Goal: Task Accomplishment & Management: Use online tool/utility

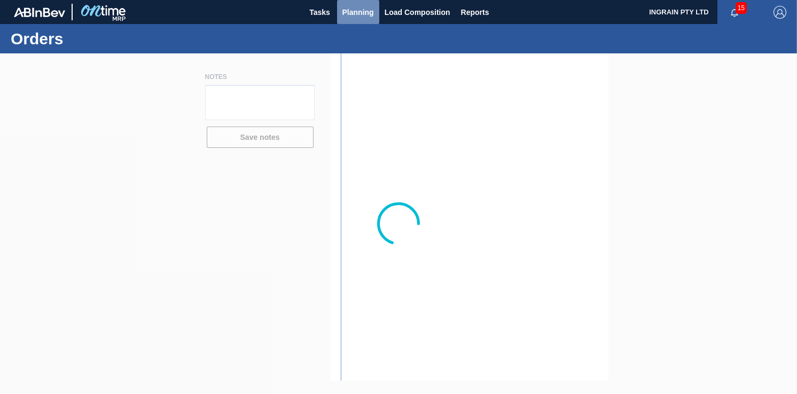
click at [357, 7] on span "Planning" at bounding box center [358, 12] width 32 height 13
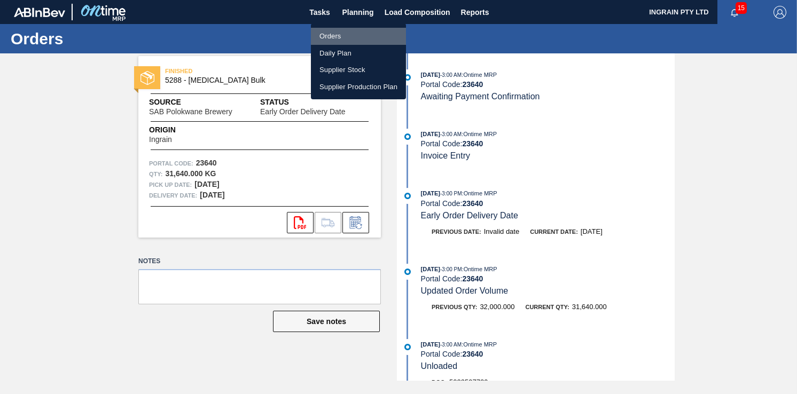
click at [323, 34] on li "Orders" at bounding box center [358, 36] width 95 height 17
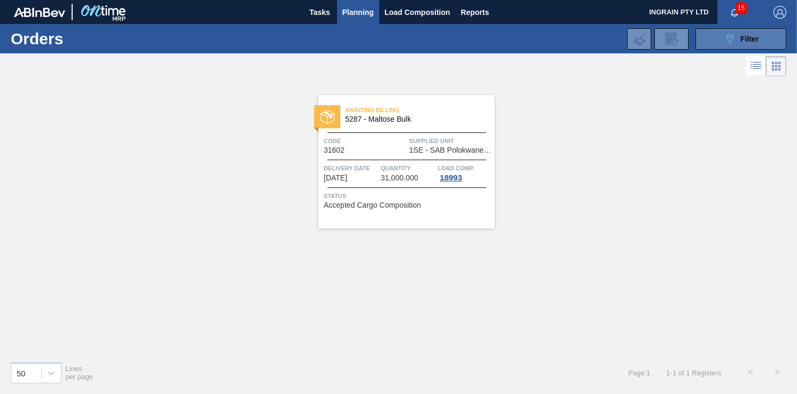
click at [721, 34] on button "089F7B8B-B2A5-4AFE-B5C0-19BA573D28AC Filter" at bounding box center [740, 38] width 91 height 21
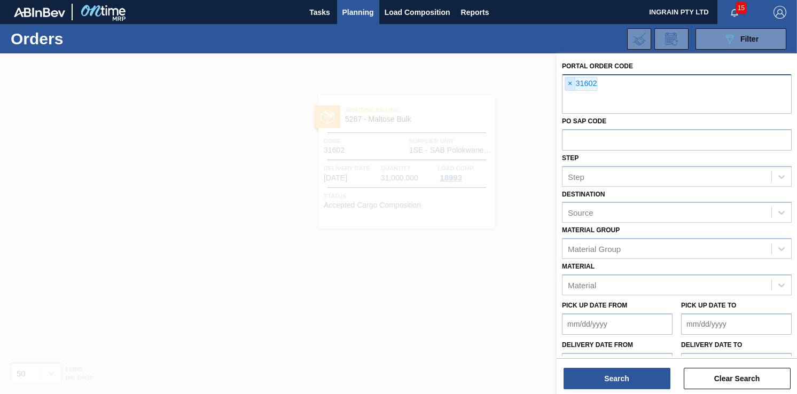
click at [568, 82] on span "×" at bounding box center [570, 83] width 10 height 13
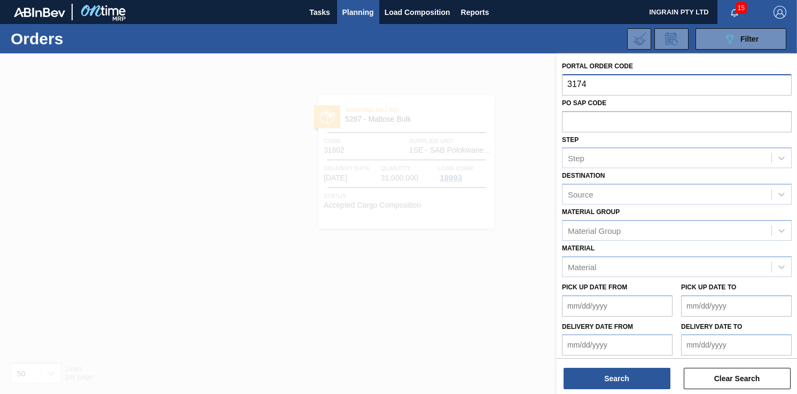
type input "31747"
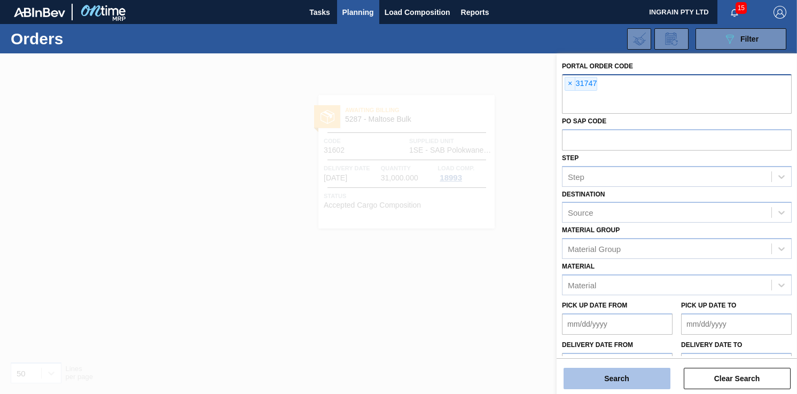
click at [580, 371] on button "Search" at bounding box center [616, 378] width 107 height 21
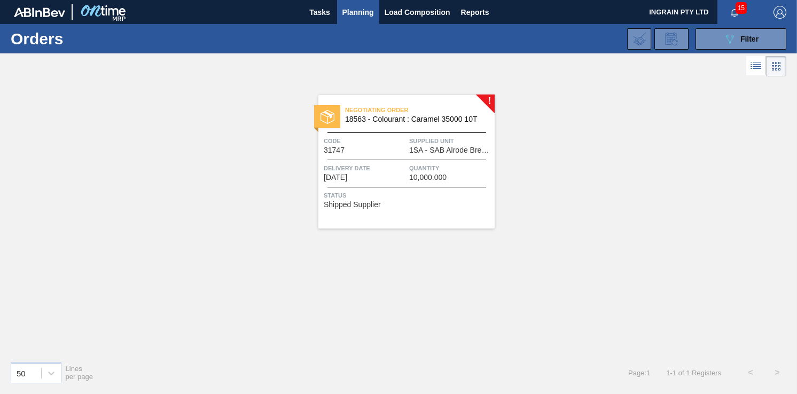
click at [458, 150] on span "1SA - SAB Alrode Brewery" at bounding box center [450, 150] width 83 height 8
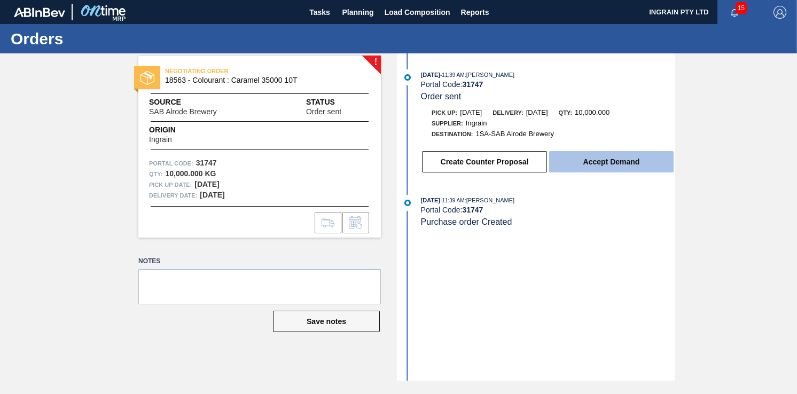
click at [584, 156] on button "Accept Demand" at bounding box center [611, 161] width 124 height 21
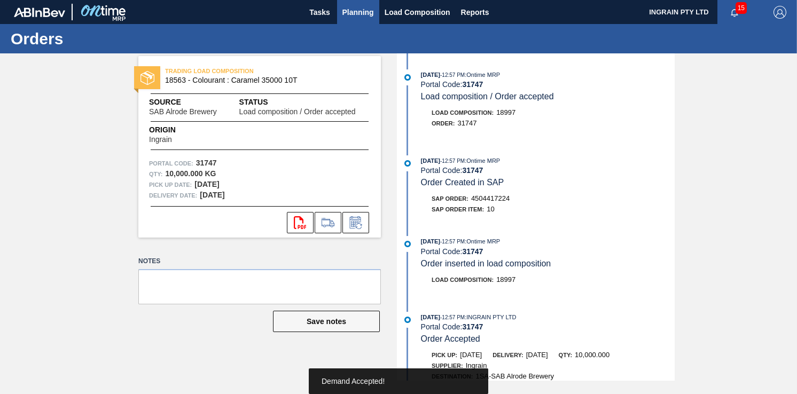
click at [374, 11] on button "Planning" at bounding box center [358, 12] width 42 height 24
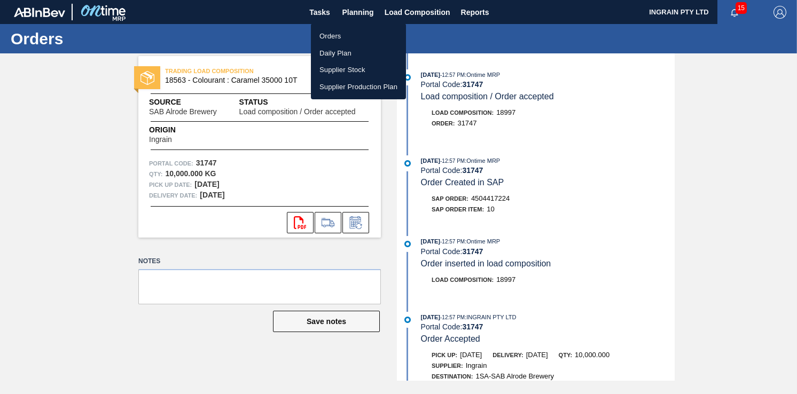
click at [335, 37] on li "Orders" at bounding box center [358, 36] width 95 height 17
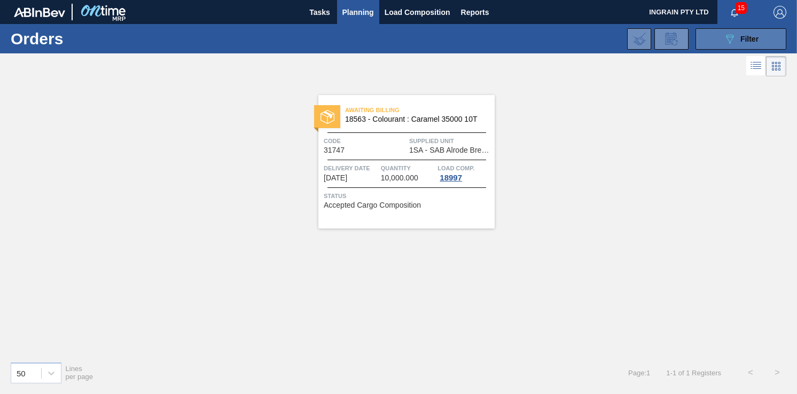
click at [705, 35] on button "089F7B8B-B2A5-4AFE-B5C0-19BA573D28AC Filter" at bounding box center [740, 38] width 91 height 21
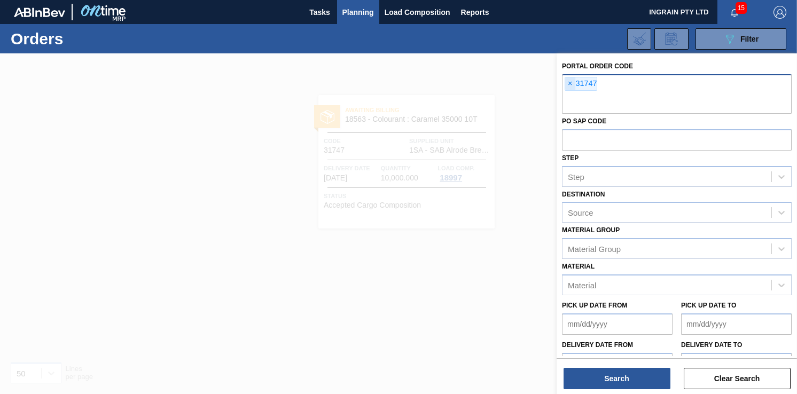
click at [568, 80] on span "×" at bounding box center [570, 83] width 10 height 13
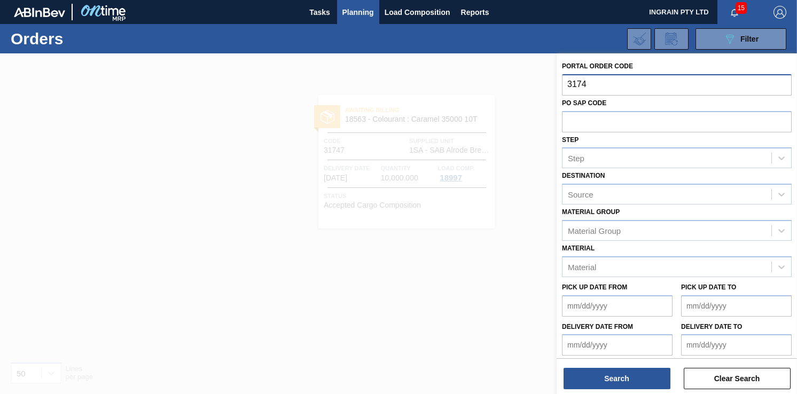
type input "31748"
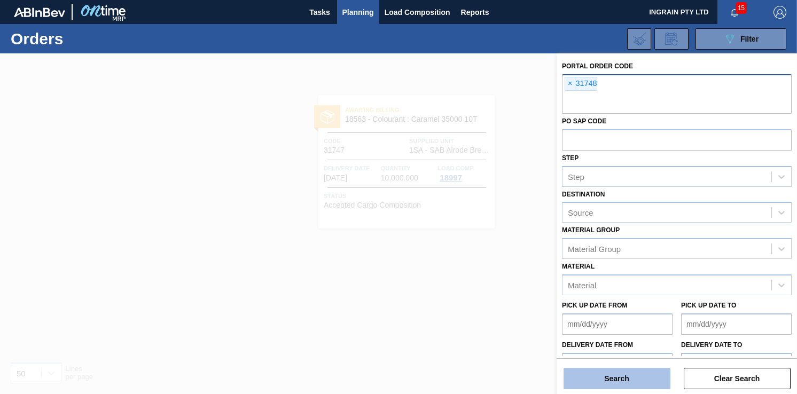
click at [608, 371] on button "Search" at bounding box center [616, 378] width 107 height 21
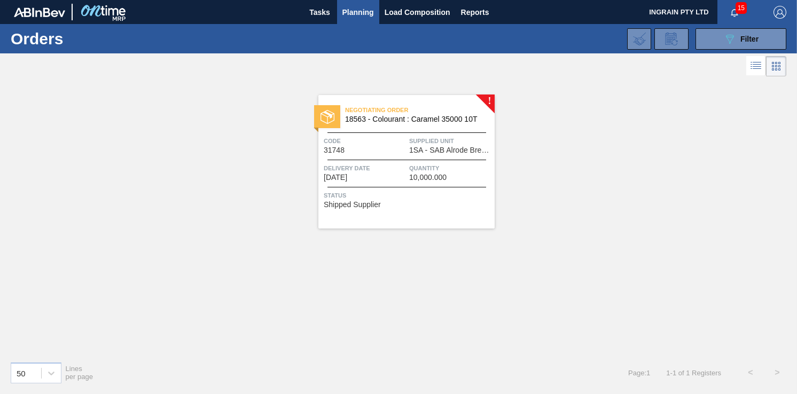
click at [440, 150] on span "1SA - SAB Alrode Brewery" at bounding box center [450, 150] width 83 height 8
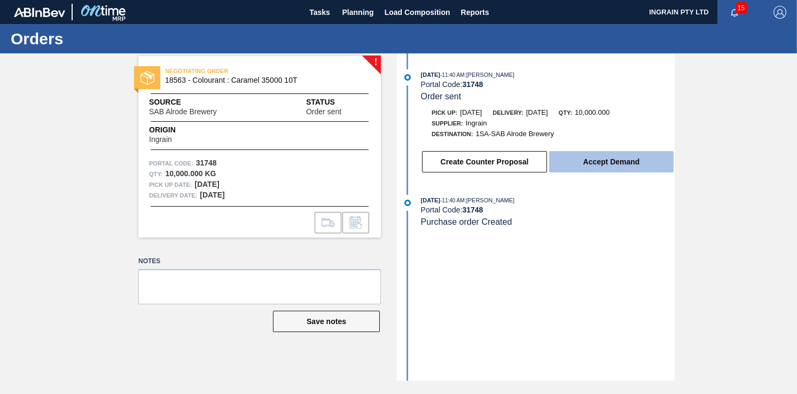
click at [592, 162] on button "Accept Demand" at bounding box center [611, 161] width 124 height 21
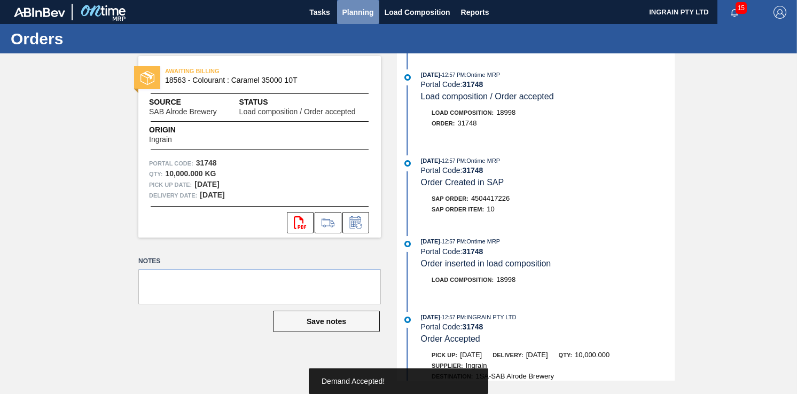
click at [362, 15] on span "Planning" at bounding box center [358, 12] width 32 height 13
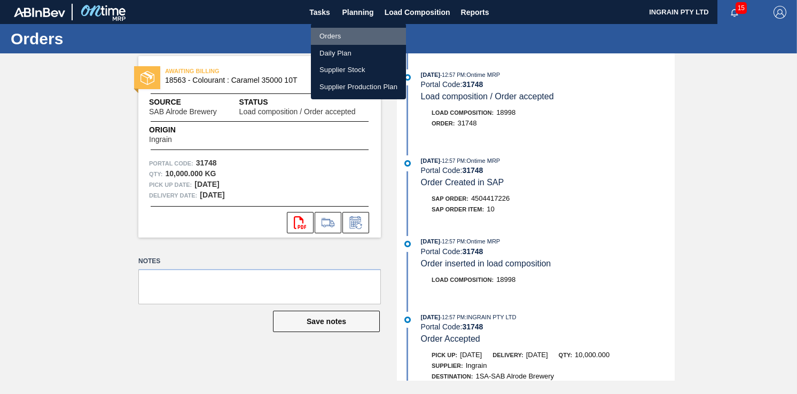
click at [346, 35] on li "Orders" at bounding box center [358, 36] width 95 height 17
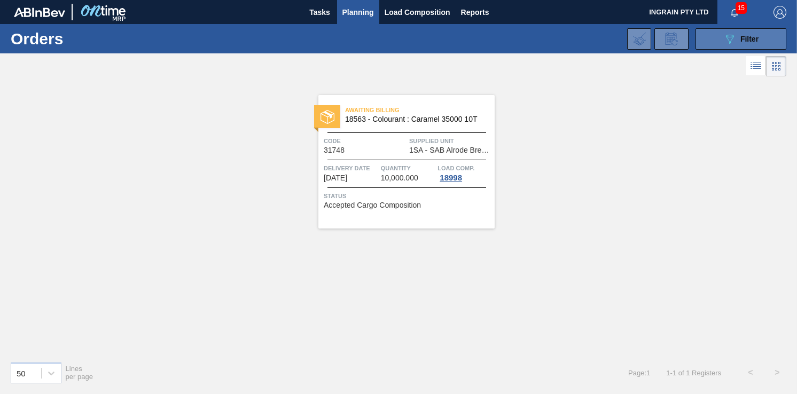
click at [716, 38] on button "089F7B8B-B2A5-4AFE-B5C0-19BA573D28AC Filter" at bounding box center [740, 38] width 91 height 21
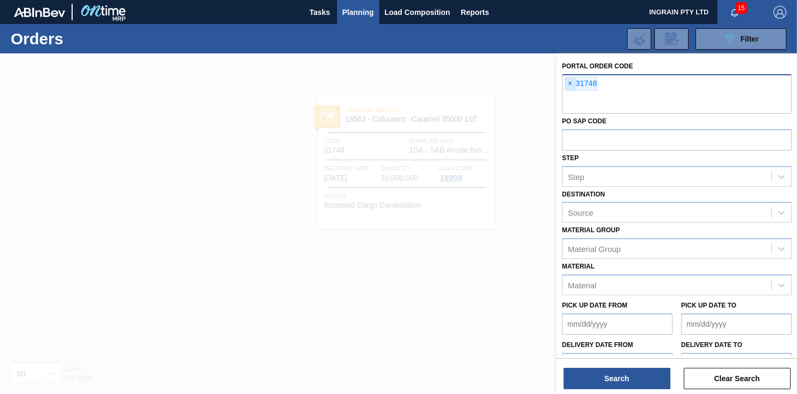
click at [570, 83] on span "×" at bounding box center [570, 83] width 10 height 13
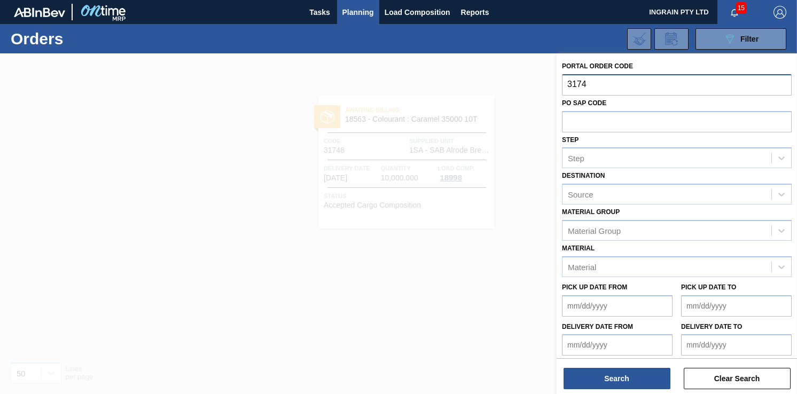
type input "31749"
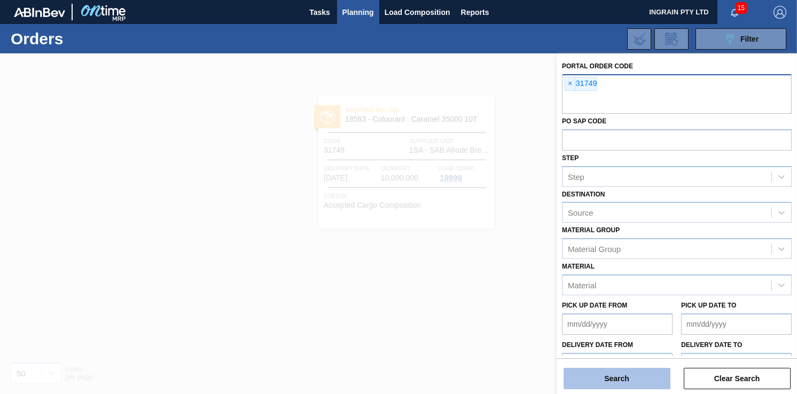
click at [573, 373] on button "Search" at bounding box center [616, 378] width 107 height 21
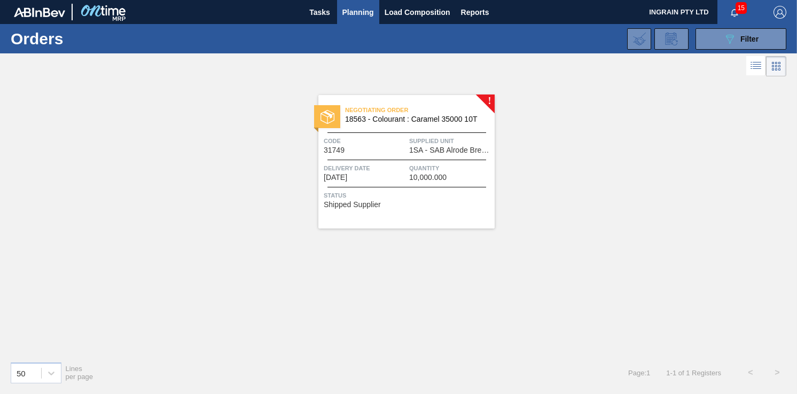
click at [406, 163] on span "Delivery Date" at bounding box center [365, 168] width 83 height 11
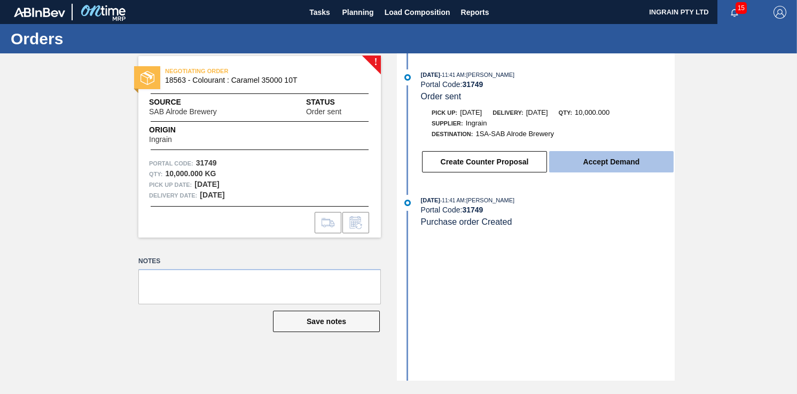
click at [576, 162] on button "Accept Demand" at bounding box center [611, 161] width 124 height 21
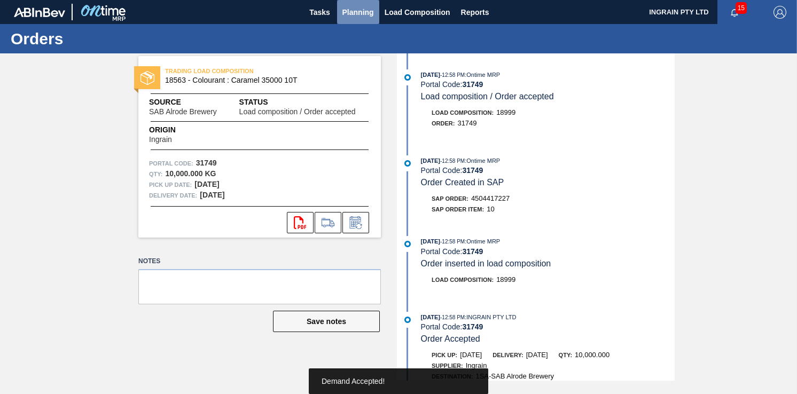
click at [371, 13] on span "Planning" at bounding box center [358, 12] width 32 height 13
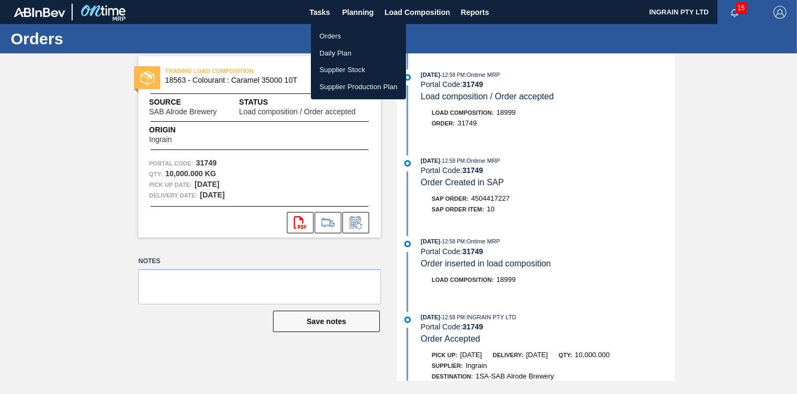
click at [346, 36] on li "Orders" at bounding box center [358, 36] width 95 height 17
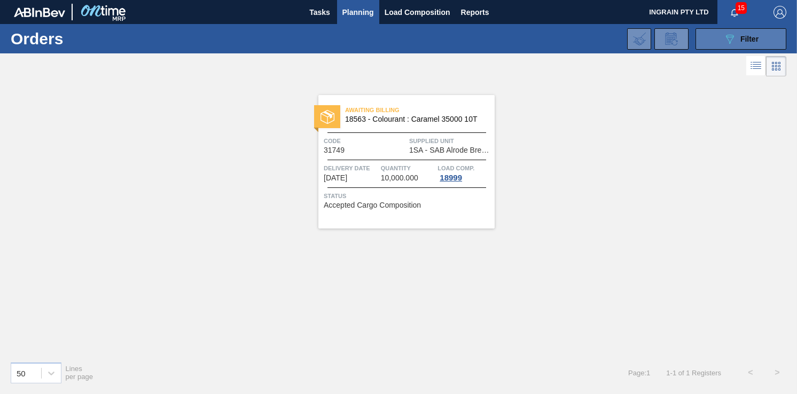
click at [716, 45] on button "089F7B8B-B2A5-4AFE-B5C0-19BA573D28AC Filter" at bounding box center [740, 38] width 91 height 21
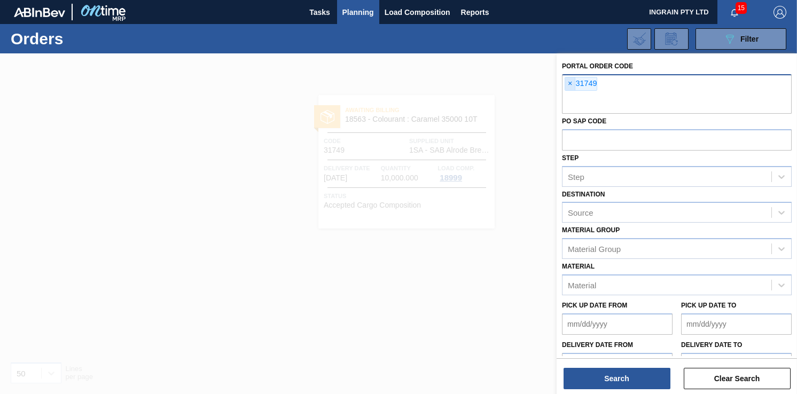
click at [566, 85] on span "×" at bounding box center [570, 83] width 10 height 13
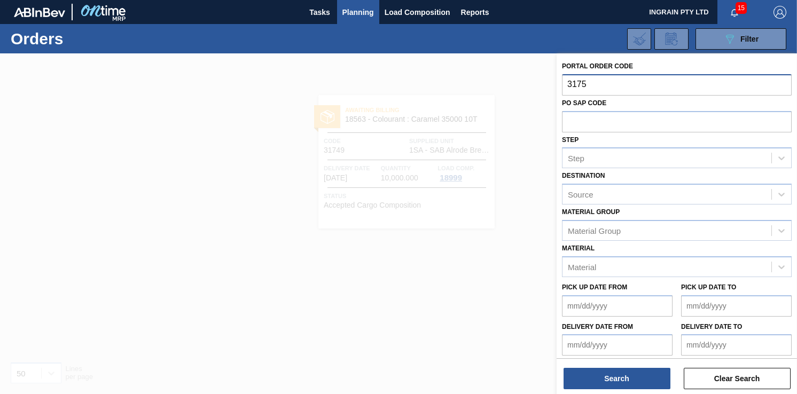
type input "31753"
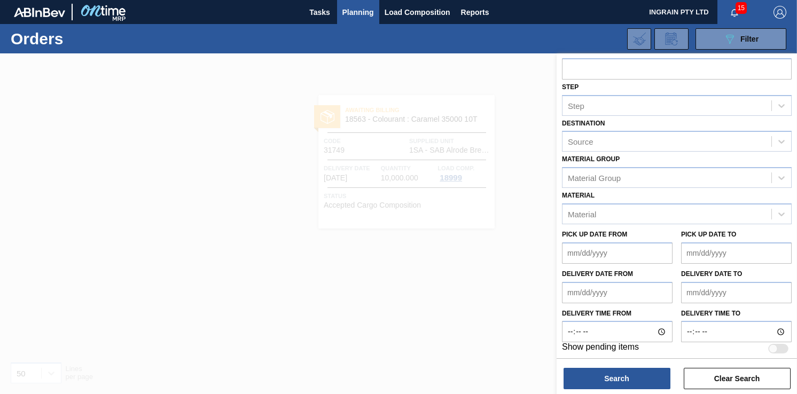
scroll to position [74, 0]
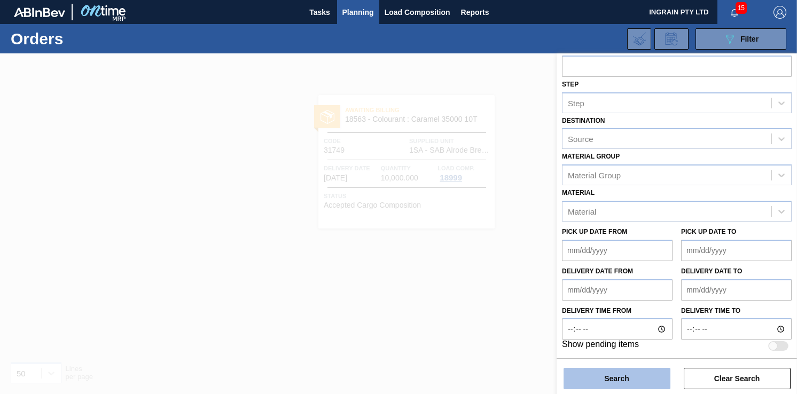
click at [591, 371] on button "Search" at bounding box center [616, 378] width 107 height 21
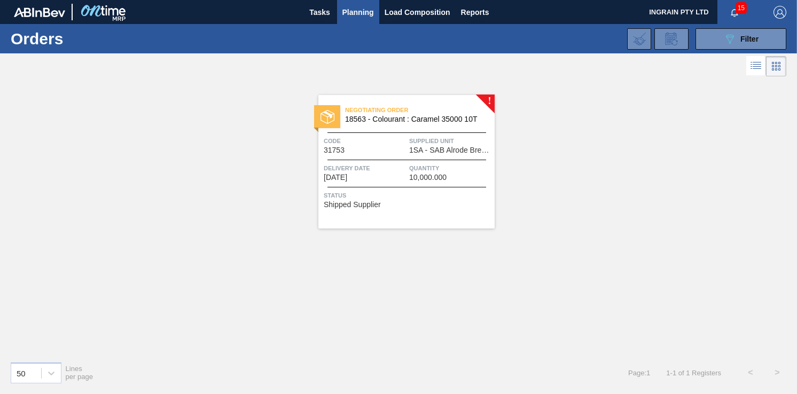
click at [423, 151] on span "1SA - SAB Alrode Brewery" at bounding box center [450, 150] width 83 height 8
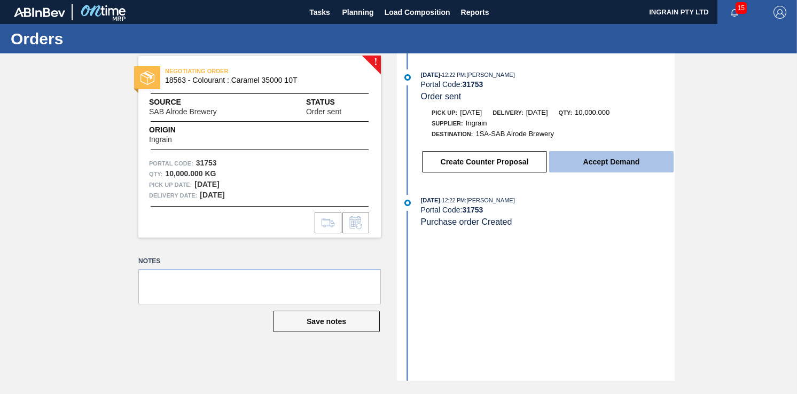
click at [605, 158] on button "Accept Demand" at bounding box center [611, 161] width 124 height 21
